Goal: Task Accomplishment & Management: Manage account settings

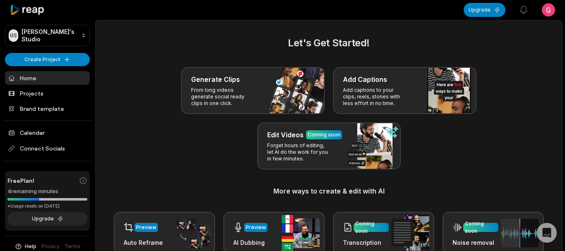
click at [539, 9] on html "GS [PERSON_NAME]'s Studio Create Project Home Projects Brand template Calendar …" at bounding box center [282, 125] width 565 height 251
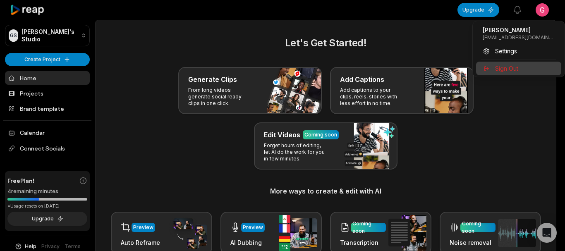
click at [502, 64] on span "Sign Out" at bounding box center [506, 68] width 23 height 9
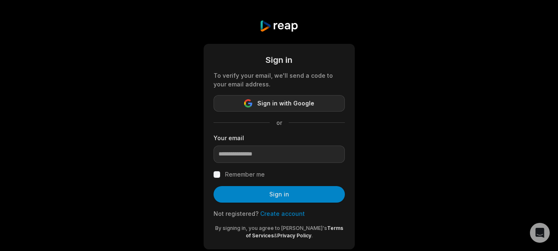
click at [255, 103] on button "Sign in with Google" at bounding box center [279, 103] width 131 height 17
